Goal: Transaction & Acquisition: Obtain resource

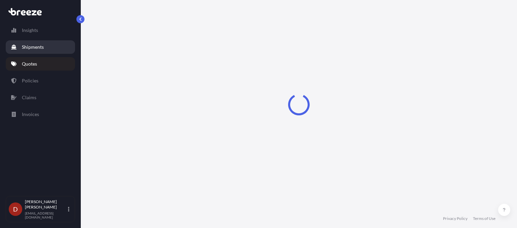
click at [37, 46] on p "Shipments" at bounding box center [33, 47] width 22 height 7
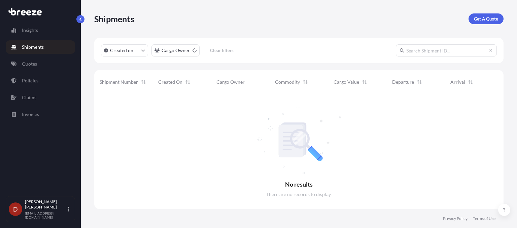
scroll to position [134, 404]
click at [474, 18] on p "Get A Quote" at bounding box center [486, 18] width 24 height 7
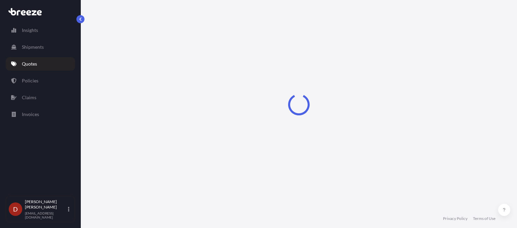
select select "Sea"
select select "1"
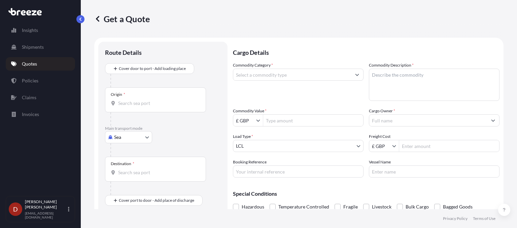
scroll to position [11, 0]
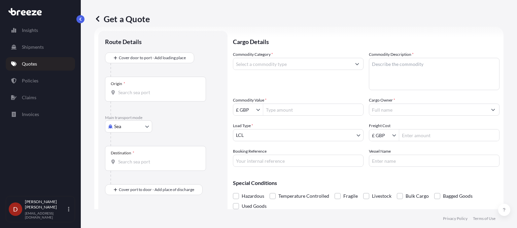
click at [139, 130] on body "Insights Shipments Quotes Policies Claims Invoices D [PERSON_NAME] [PERSON_NAME…" at bounding box center [258, 114] width 517 height 228
click at [133, 167] on div "Road" at bounding box center [129, 168] width 42 height 12
select select "Road"
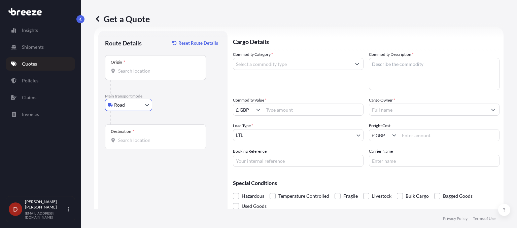
click at [127, 73] on input "Origin *" at bounding box center [157, 71] width 79 height 7
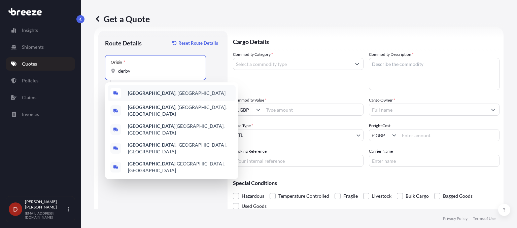
click at [154, 99] on div "[GEOGRAPHIC_DATA] , [GEOGRAPHIC_DATA]" at bounding box center [172, 93] width 128 height 16
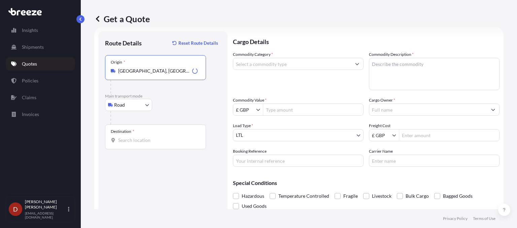
type input "[GEOGRAPHIC_DATA], [GEOGRAPHIC_DATA]"
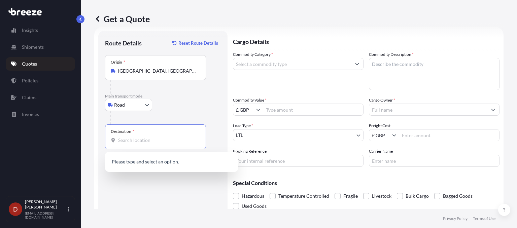
click at [140, 143] on input "Destination *" at bounding box center [157, 140] width 79 height 7
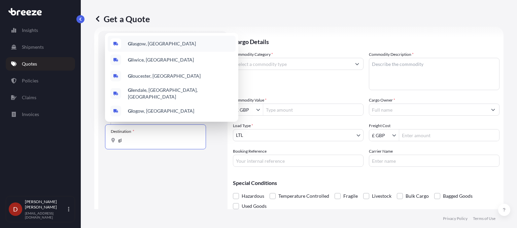
click at [138, 47] on span "Gl asgow, [GEOGRAPHIC_DATA]" at bounding box center [162, 43] width 68 height 7
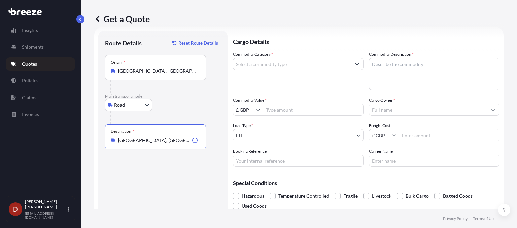
type input "[GEOGRAPHIC_DATA], [GEOGRAPHIC_DATA]"
click at [280, 69] on input "Commodity Category *" at bounding box center [292, 64] width 118 height 12
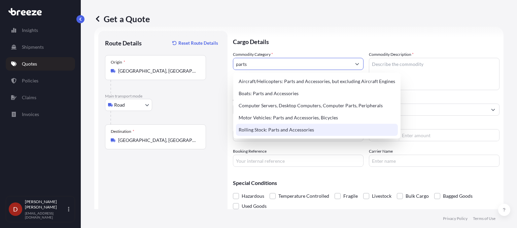
click at [298, 129] on div "Rolling Stock: Parts and Accessories" at bounding box center [317, 130] width 162 height 12
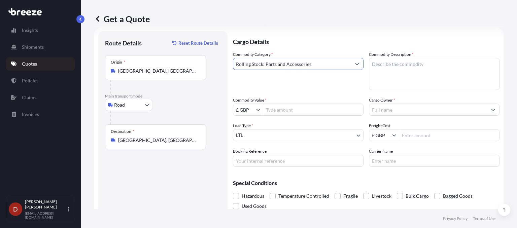
type input "Rolling Stock: Parts and Accessories"
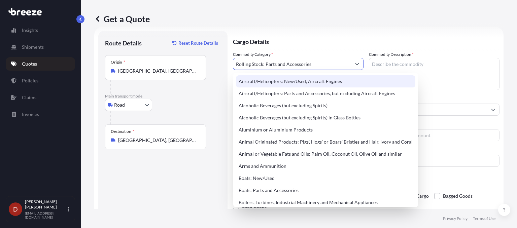
click at [379, 66] on textarea "Commodity Description *" at bounding box center [434, 74] width 131 height 32
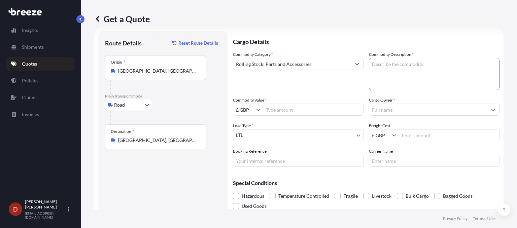
paste textarea "Splits 1 encoder into 2 LTPA"
type textarea "Splits 1 encoder into 2 LTPA"
click at [280, 113] on input "Commodity Value *" at bounding box center [313, 110] width 100 height 12
click at [280, 113] on input "1" at bounding box center [313, 110] width 100 height 12
type input "100"
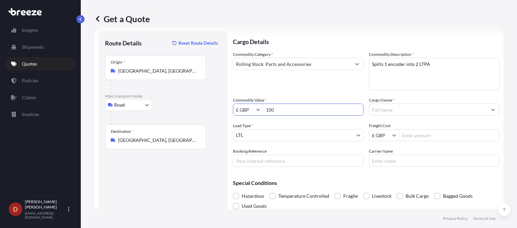
click at [385, 110] on input "Cargo Owner *" at bounding box center [429, 110] width 118 height 12
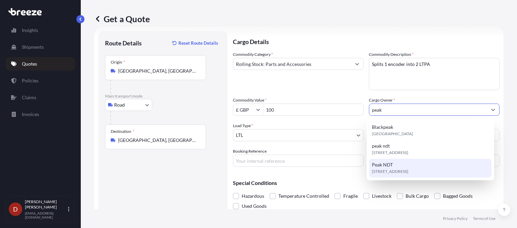
click at [384, 171] on span "[STREET_ADDRESS]" at bounding box center [390, 171] width 36 height 7
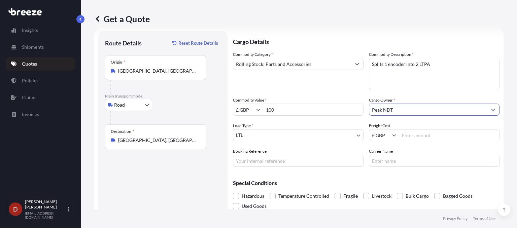
type input "Peak NDT"
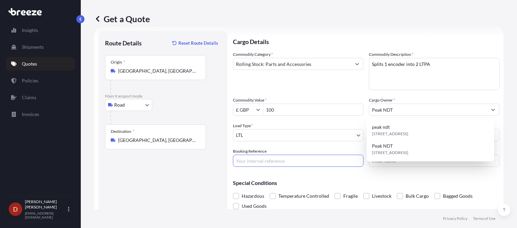
click at [326, 160] on input "Booking Reference" at bounding box center [298, 161] width 131 height 12
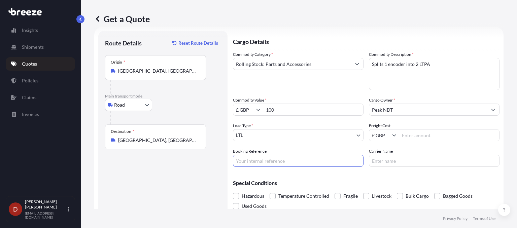
paste input "D-DO2500274"
type input "D-DO2500274"
click at [344, 174] on div "Special Conditions Hazardous Temperature Controlled Fragile Livestock Bulk Carg…" at bounding box center [366, 191] width 267 height 39
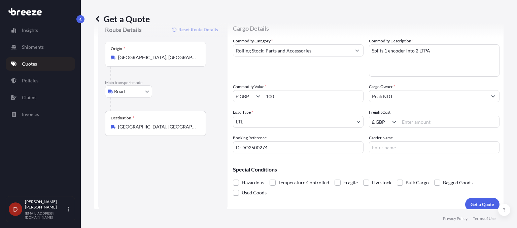
scroll to position [30, 0]
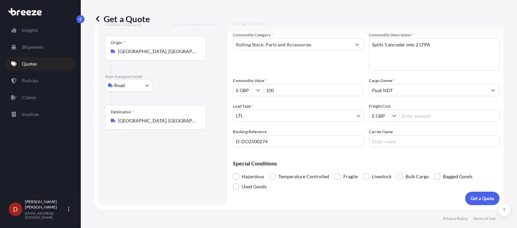
drag, startPoint x: 476, startPoint y: 202, endPoint x: 469, endPoint y: 209, distance: 10.5
click at [469, 210] on footer "Privacy Policy Terms of Use" at bounding box center [299, 219] width 437 height 19
click at [472, 200] on p "Get a Quote" at bounding box center [483, 198] width 24 height 7
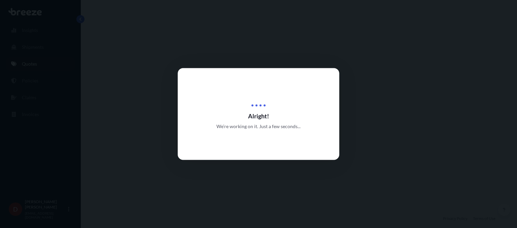
select select "Road"
select select "1"
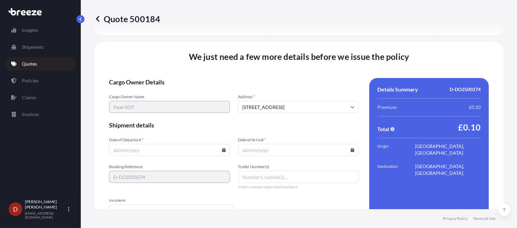
scroll to position [833, 0]
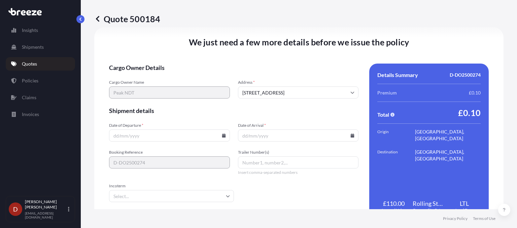
click at [223, 136] on icon at bounding box center [224, 136] width 4 height 4
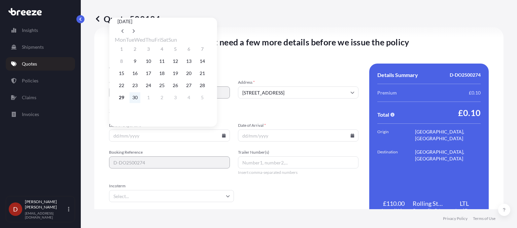
click at [137, 103] on button "30" at bounding box center [135, 97] width 11 height 11
type input "[DATE]"
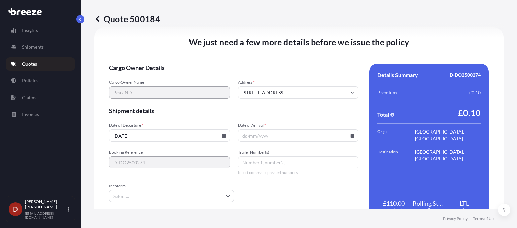
drag, startPoint x: 305, startPoint y: 136, endPoint x: 288, endPoint y: 142, distance: 17.0
click at [288, 142] on form "Cargo Owner Details Cargo Owner Name Peak NDT Address * [GEOGRAPHIC_DATA] Shipm…" at bounding box center [234, 143] width 250 height 158
click at [351, 132] on input "Date of Arrival *" at bounding box center [298, 136] width 121 height 12
click at [351, 136] on icon at bounding box center [353, 136] width 4 height 4
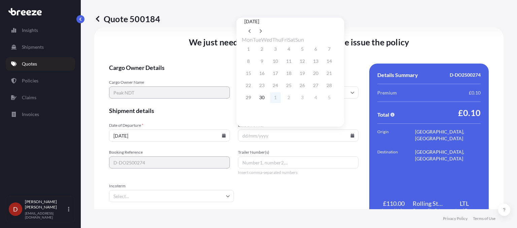
click at [281, 102] on button "1" at bounding box center [275, 97] width 11 height 11
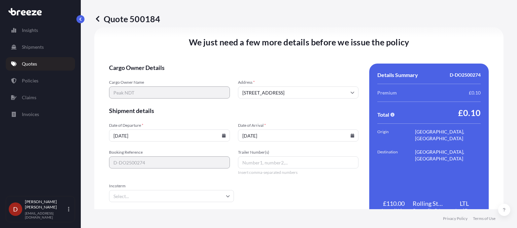
type input "[DATE]"
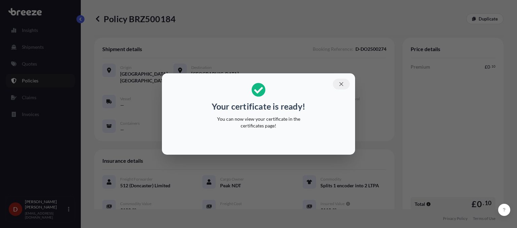
click at [341, 85] on icon "button" at bounding box center [342, 84] width 6 height 6
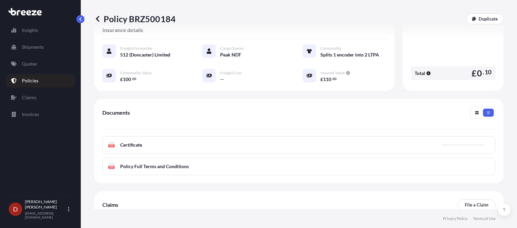
scroll to position [153, 0]
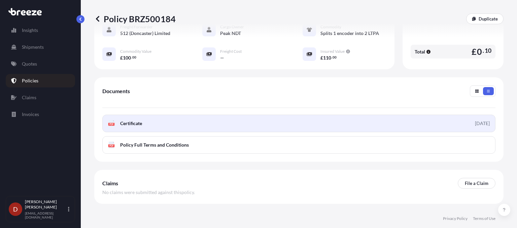
click at [381, 122] on link "PDF Certificate [DATE]" at bounding box center [298, 124] width 393 height 18
click at [303, 124] on link "PDF Certificate [DATE]" at bounding box center [298, 124] width 393 height 18
